Goal: Task Accomplishment & Management: Manage account settings

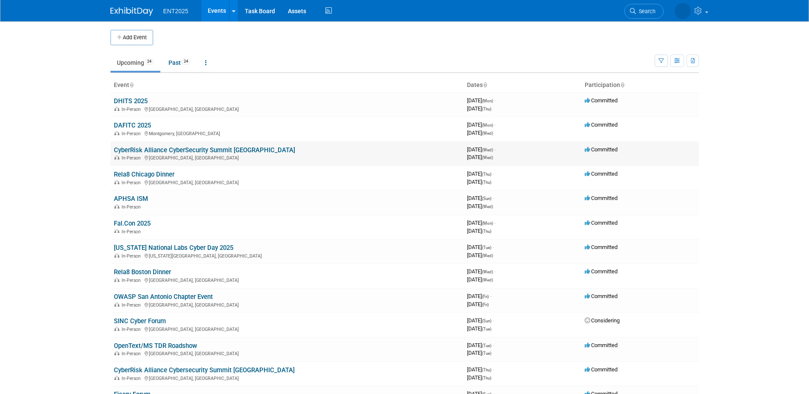
click at [223, 148] on link "CyberRisk Alliance CyberSecurity Summit [GEOGRAPHIC_DATA]" at bounding box center [204, 150] width 181 height 8
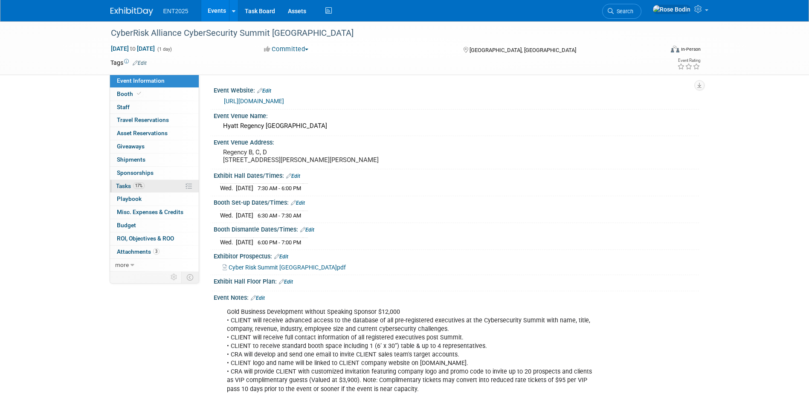
click at [158, 186] on link "17% Tasks 17%" at bounding box center [154, 186] width 89 height 13
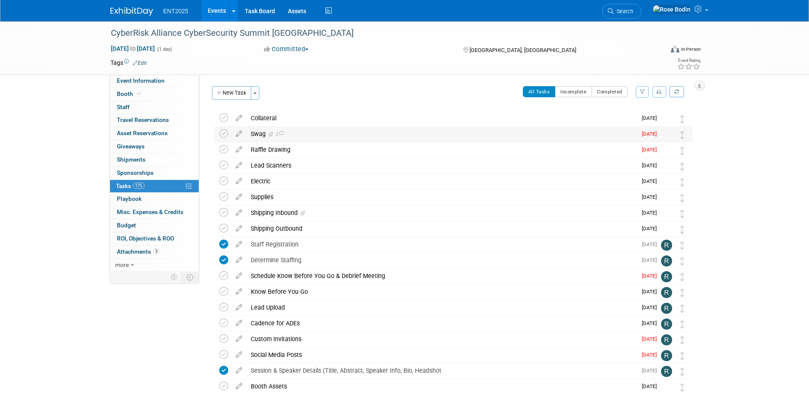
click at [375, 138] on div "Swag 2" at bounding box center [442, 134] width 390 height 15
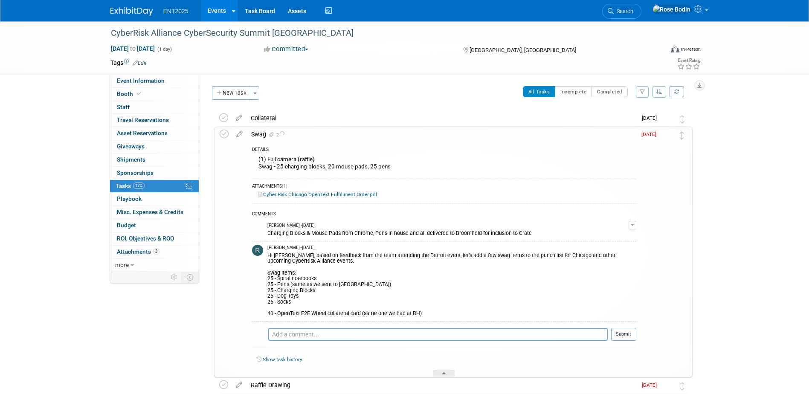
click at [773, 198] on div "CyberRisk Alliance CyberSecurity Summit Chicago Sep 10, 2025 to Sep 10, 2025 (1…" at bounding box center [404, 351] width 809 height 661
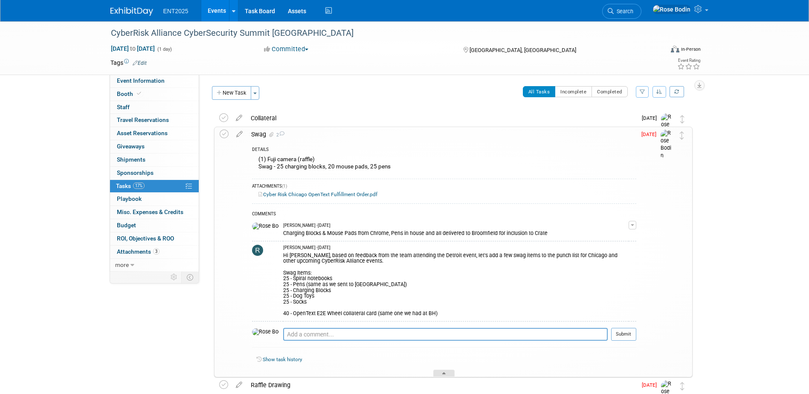
click at [445, 371] on div at bounding box center [444, 373] width 21 height 7
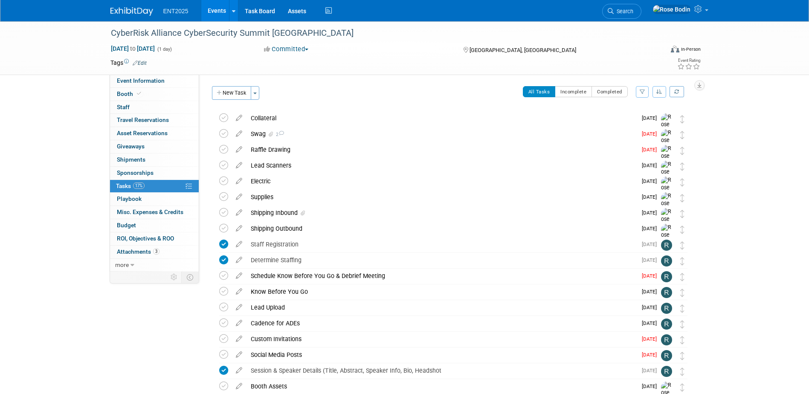
click at [716, 148] on div "CyberRisk Alliance CyberSecurity Summit Chicago Sep 10, 2025 to Sep 10, 2025 (1…" at bounding box center [404, 234] width 809 height 426
click at [218, 11] on link "Events" at bounding box center [216, 10] width 31 height 21
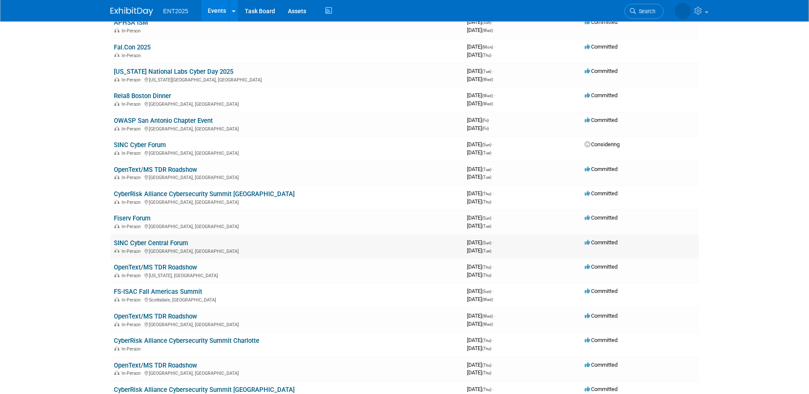
scroll to position [171, 0]
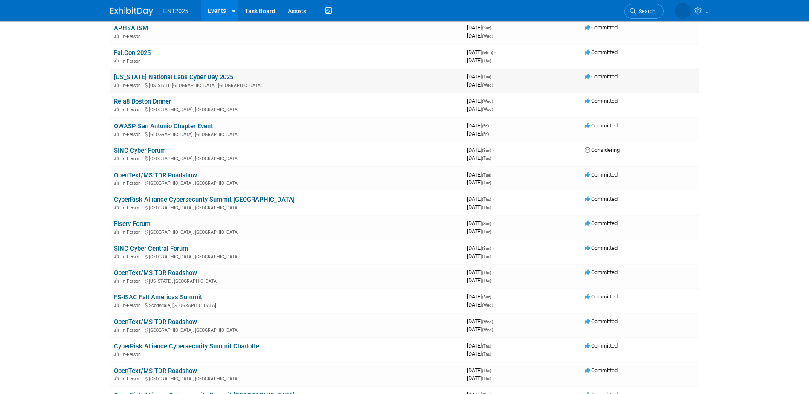
click at [631, 79] on td "Committed" at bounding box center [641, 81] width 118 height 24
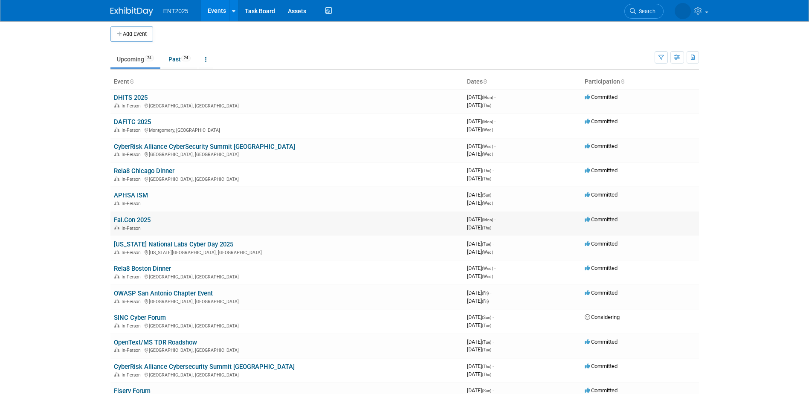
scroll to position [0, 0]
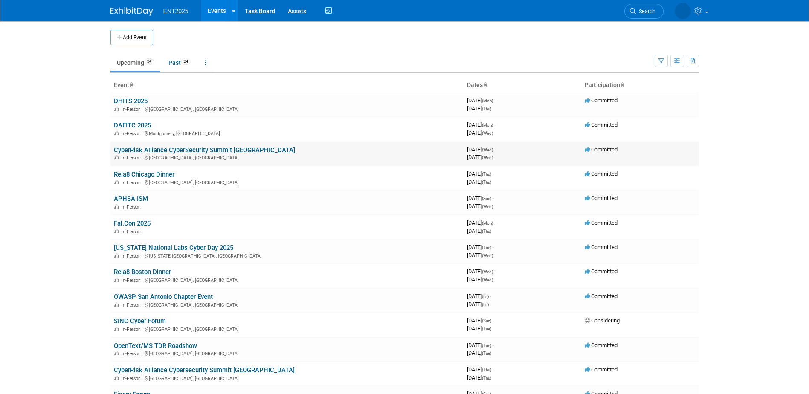
click at [239, 149] on link "CyberRisk Alliance CyberSecurity Summit [GEOGRAPHIC_DATA]" at bounding box center [204, 150] width 181 height 8
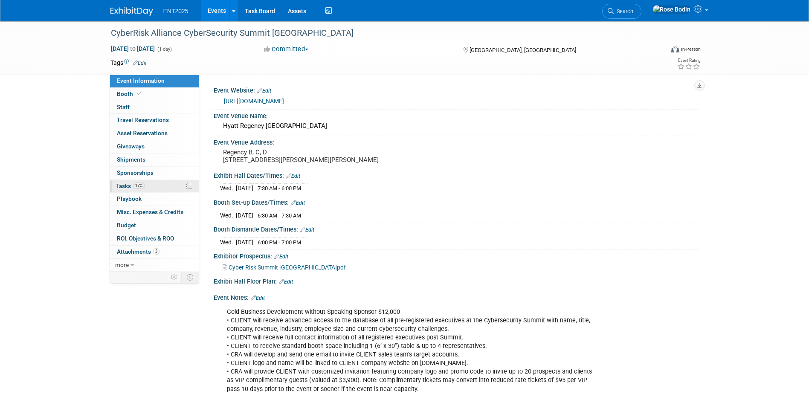
click at [169, 185] on link "17% Tasks 17%" at bounding box center [154, 186] width 89 height 13
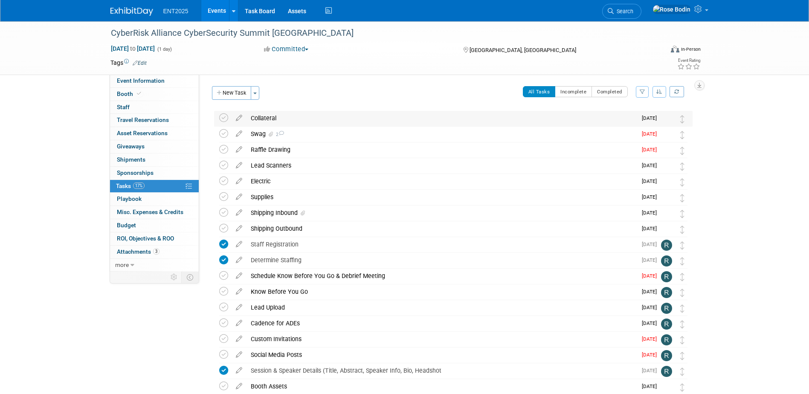
click at [377, 121] on div "Collateral" at bounding box center [442, 118] width 390 height 15
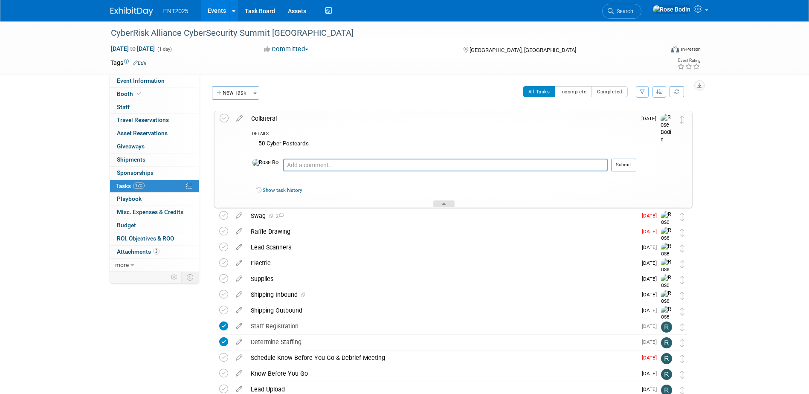
click at [448, 204] on div at bounding box center [444, 204] width 21 height 7
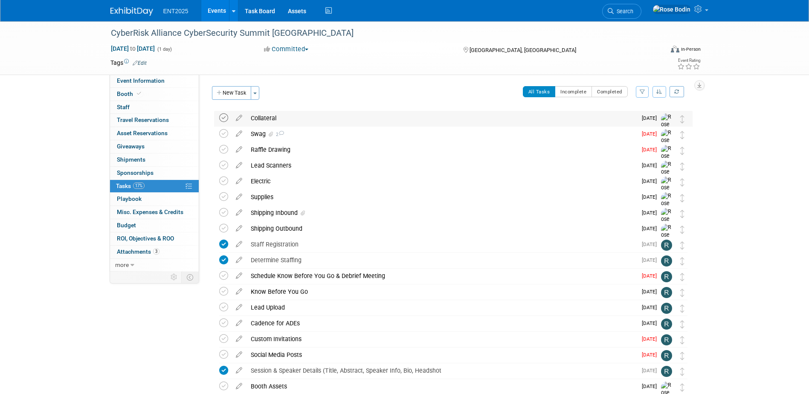
click at [225, 120] on icon at bounding box center [223, 118] width 9 height 9
click at [297, 147] on div "Raffle Drawing" at bounding box center [442, 150] width 390 height 15
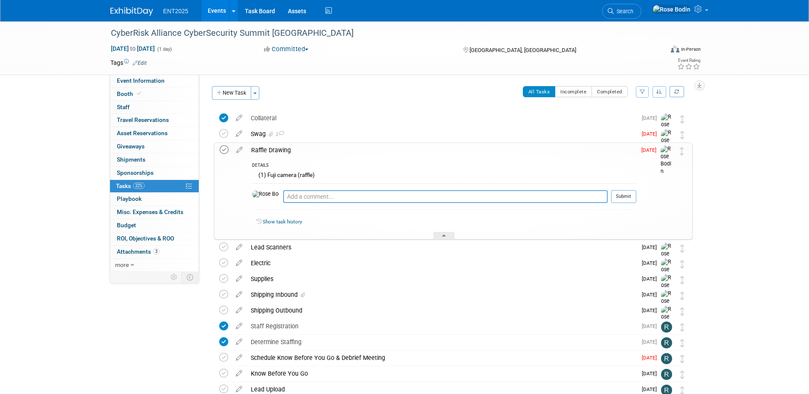
click at [225, 149] on icon at bounding box center [224, 150] width 9 height 9
click at [443, 236] on icon at bounding box center [443, 237] width 3 height 5
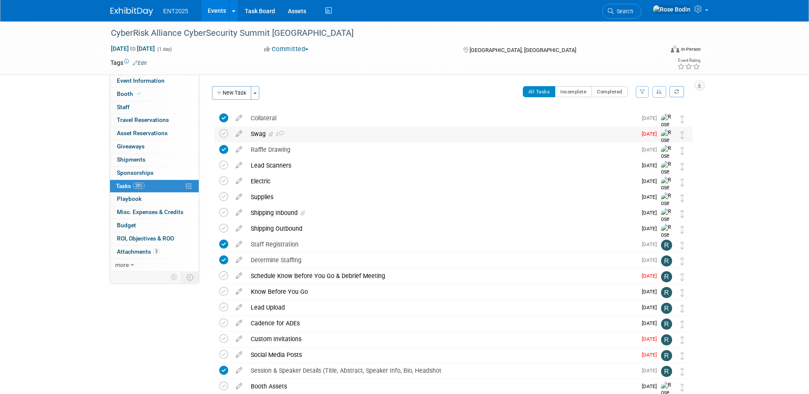
click at [392, 142] on td "Swag 2 DETAILS (1) Fuji camera (raffle) Swag - 25 charging blocks, 20 mouse pad…" at bounding box center [442, 143] width 390 height 33
click at [239, 132] on icon at bounding box center [239, 132] width 15 height 11
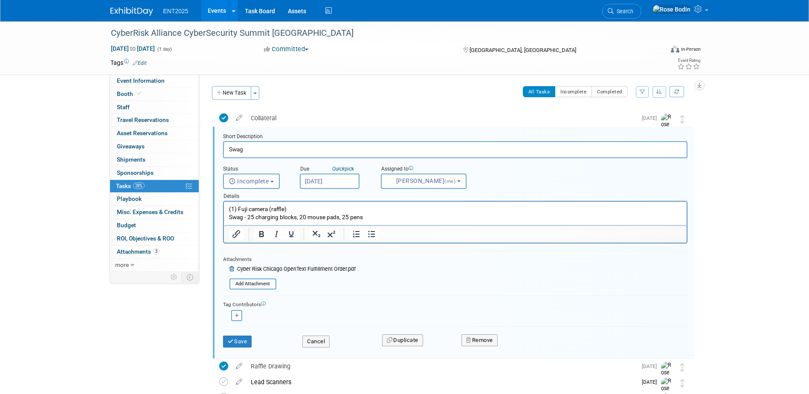
scroll to position [2, 0]
click at [374, 217] on p "(1) Fuji camera (raffle) Swag - 25 charging blocks, 20 mouse pads, 25 pens" at bounding box center [455, 212] width 453 height 16
click at [245, 342] on button "Save" at bounding box center [237, 340] width 29 height 12
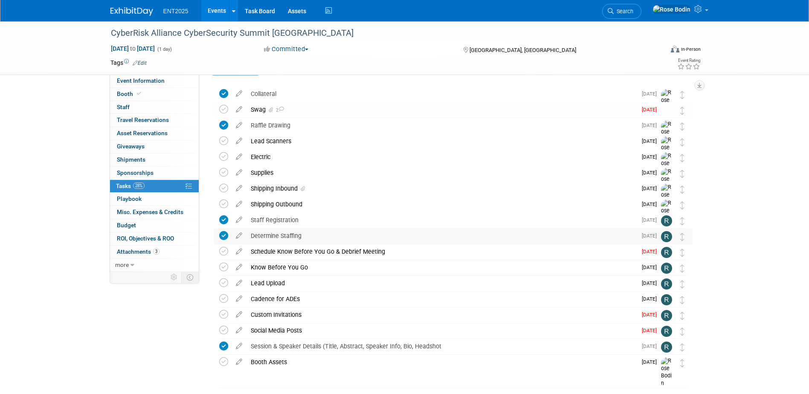
scroll to position [53, 0]
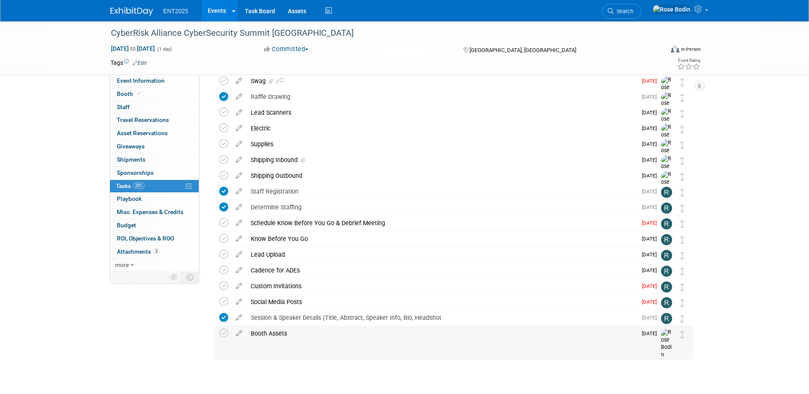
click at [405, 332] on div "Booth Assets" at bounding box center [442, 333] width 390 height 15
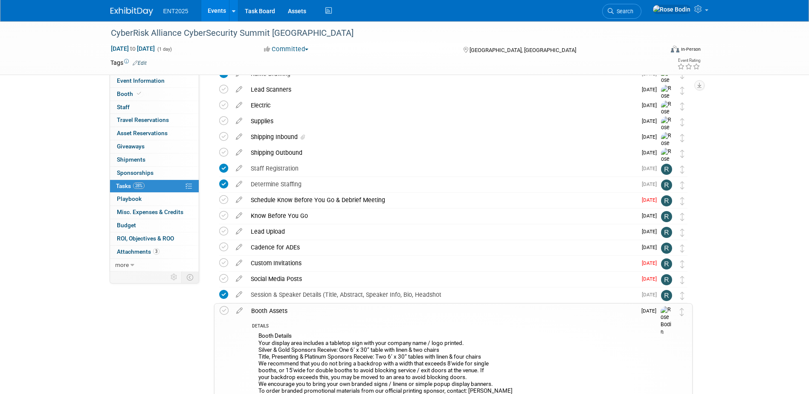
scroll to position [76, 0]
click at [406, 322] on div "DETAILS Booth Details Your display area includes a tabletop sign with your comp…" at bounding box center [442, 394] width 390 height 151
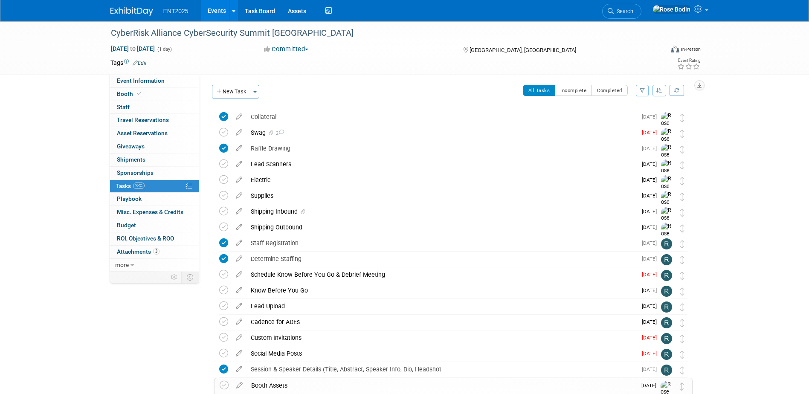
scroll to position [0, 0]
click at [389, 137] on div "Swag 2" at bounding box center [442, 134] width 390 height 15
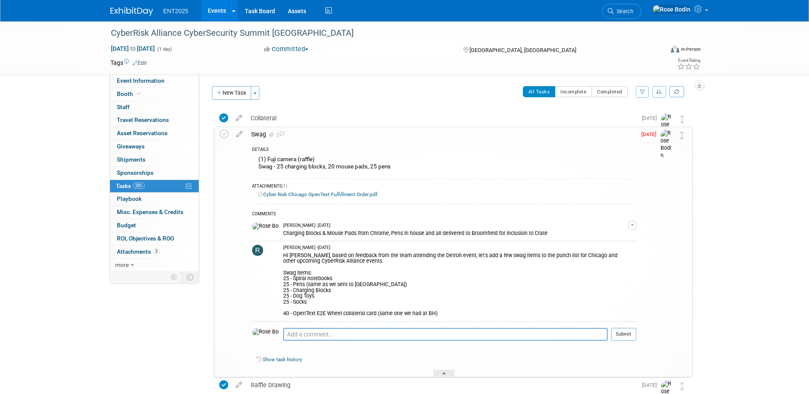
click at [508, 293] on div "Hi Rose, based on feedback from the team attending the Detroit event, let's add…" at bounding box center [456, 284] width 346 height 66
click at [509, 290] on div "Hi Rose, based on feedback from the team attending the Detroit event, let's add…" at bounding box center [456, 284] width 346 height 66
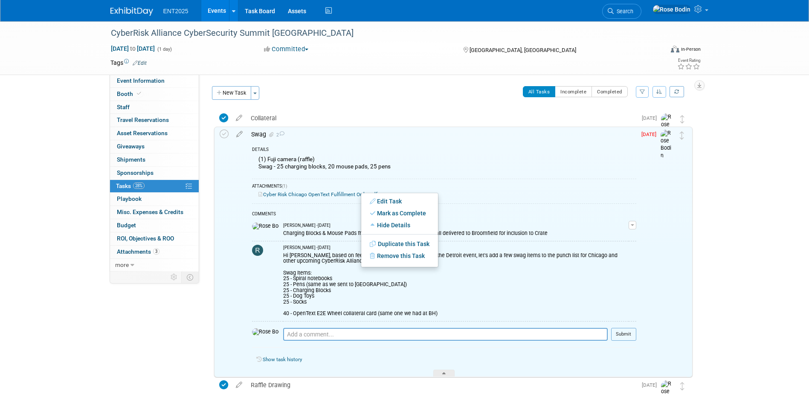
click at [352, 195] on link "Cyber Risk Chicago OpenText Fulfillment Order.pdf" at bounding box center [318, 195] width 119 height 6
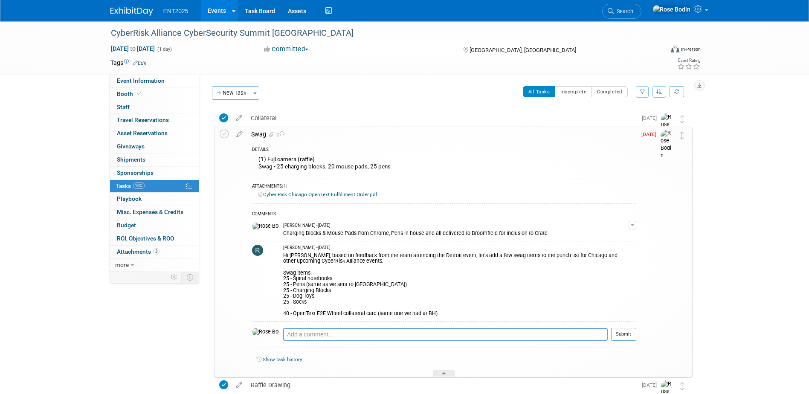
click at [328, 193] on link "Cyber Risk Chicago OpenText Fulfillment Order.pdf" at bounding box center [318, 195] width 119 height 6
click at [214, 7] on link "Events" at bounding box center [216, 10] width 31 height 21
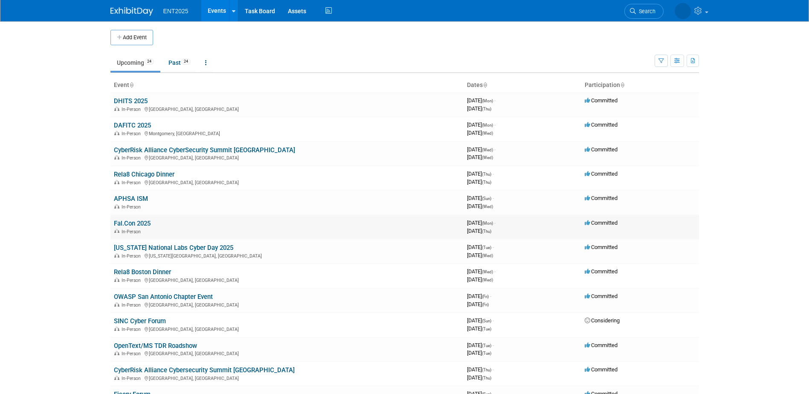
click at [147, 224] on link "Fal.Con 2025" at bounding box center [132, 224] width 37 height 8
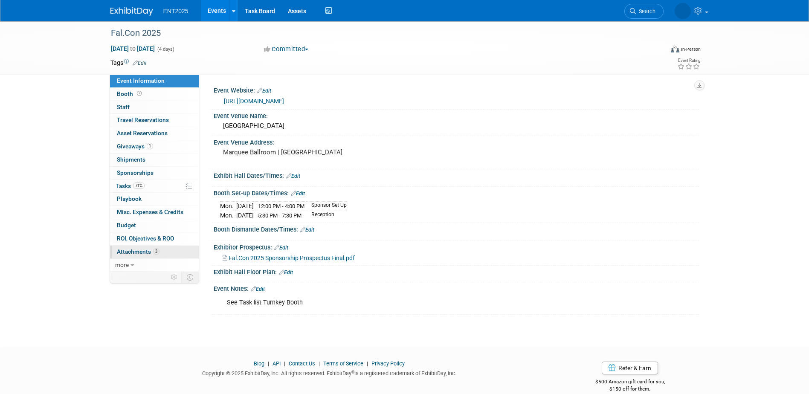
click at [139, 248] on link "3 Attachments 3" at bounding box center [154, 252] width 89 height 13
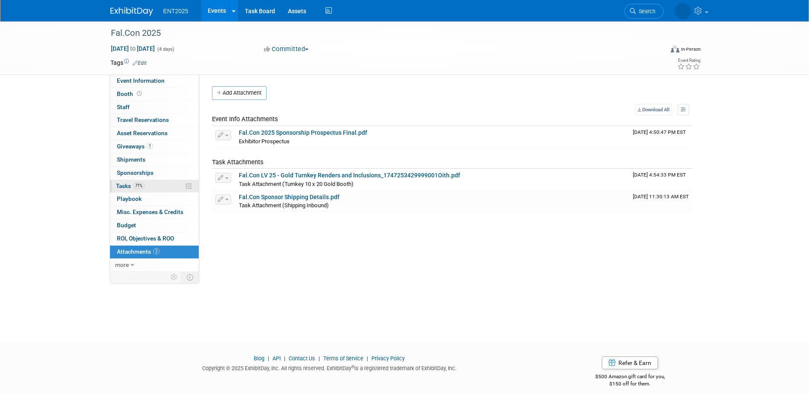
click at [164, 189] on link "71% Tasks 71%" at bounding box center [154, 186] width 89 height 13
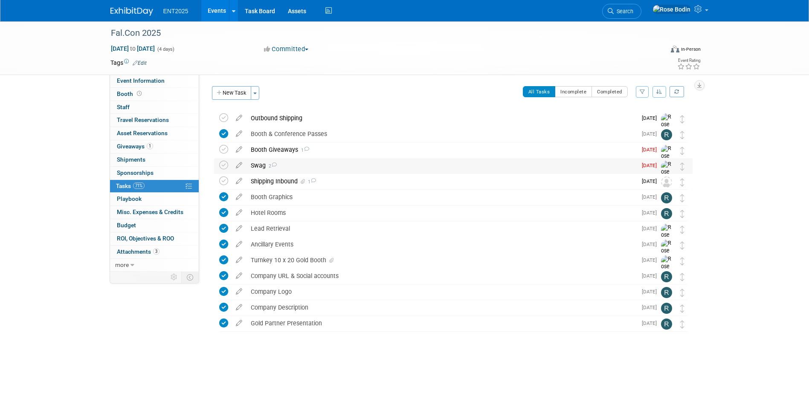
click at [350, 163] on div "Swag 2" at bounding box center [442, 165] width 390 height 15
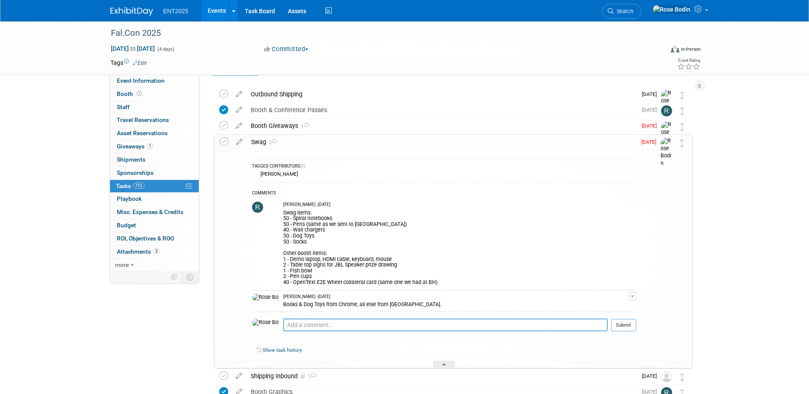
scroll to position [43, 0]
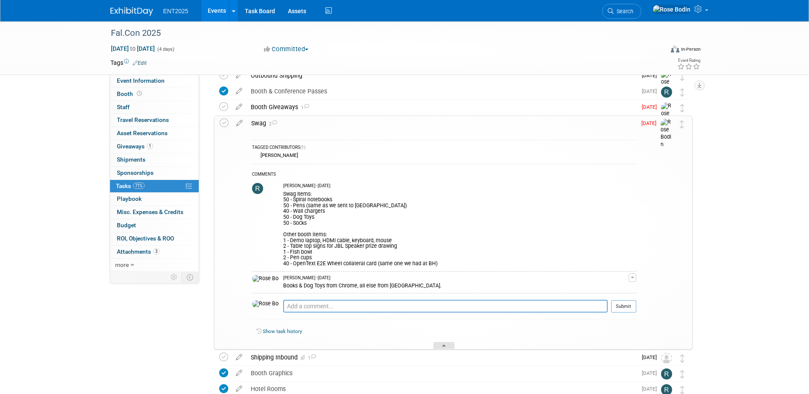
click at [447, 346] on div at bounding box center [444, 345] width 21 height 7
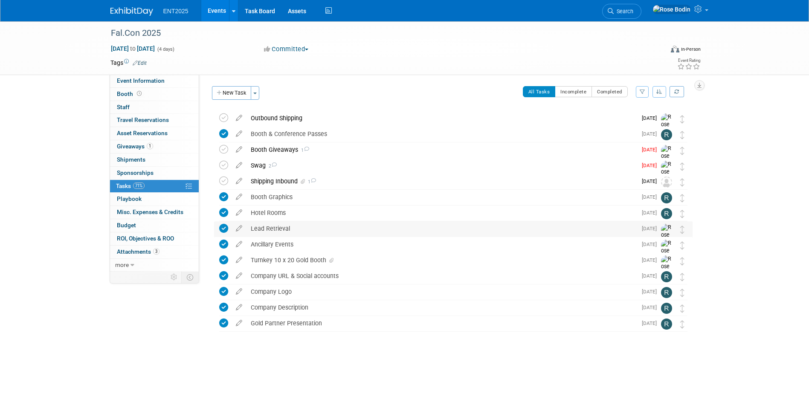
scroll to position [0, 0]
